Goal: Information Seeking & Learning: Learn about a topic

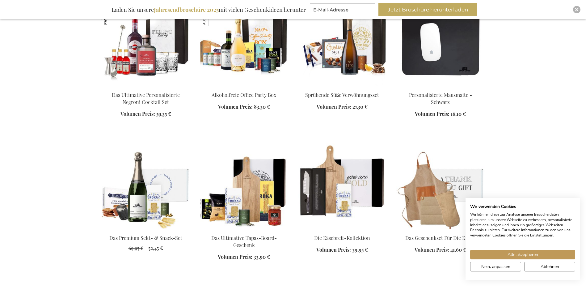
scroll to position [680, 0]
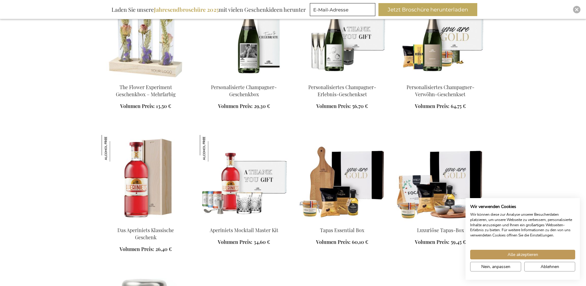
scroll to position [1391, 0]
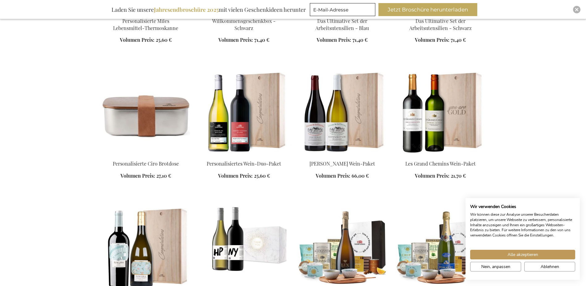
scroll to position [1731, 0]
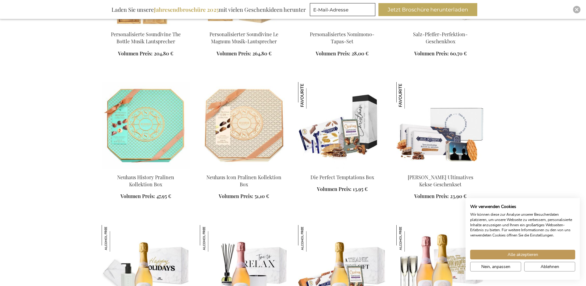
scroll to position [2163, 0]
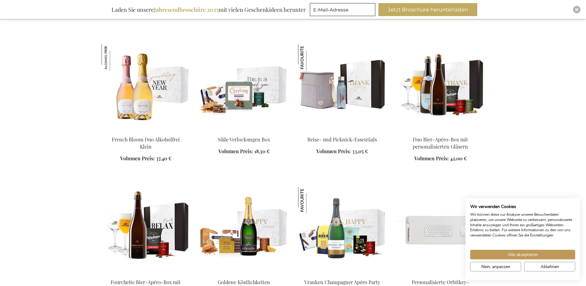
scroll to position [2472, 0]
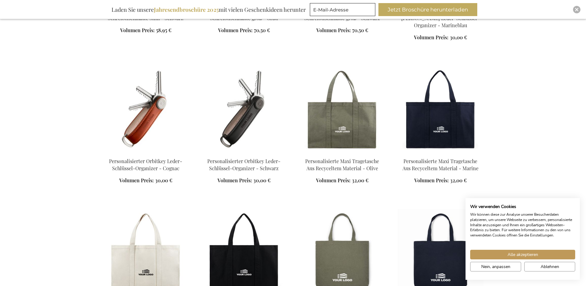
scroll to position [2874, 0]
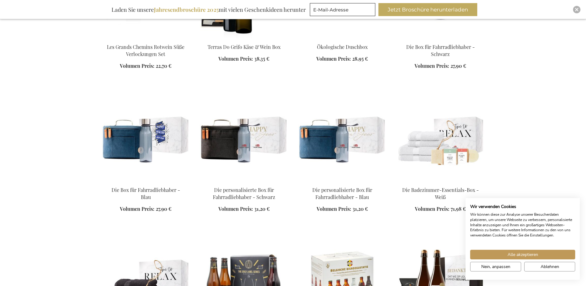
scroll to position [3987, 0]
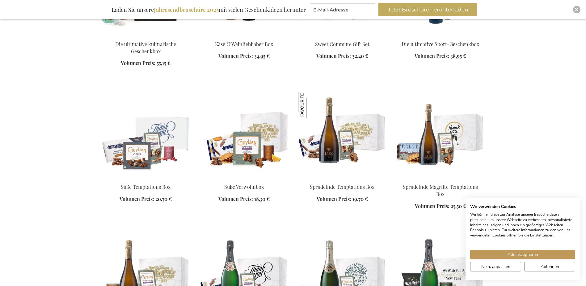
scroll to position [5161, 0]
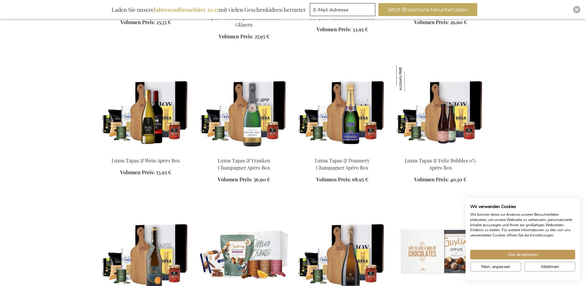
scroll to position [5763, 0]
